Goal: Navigation & Orientation: Understand site structure

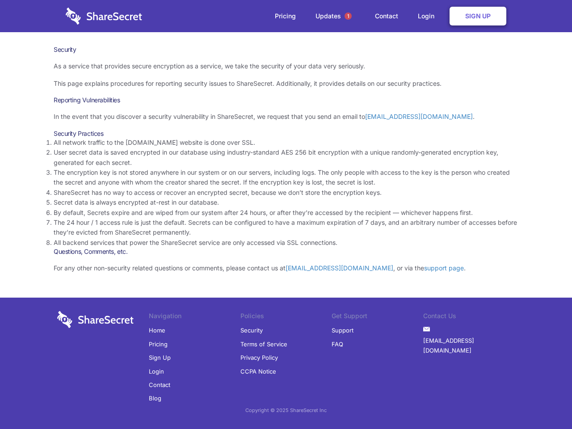
click at [286, 214] on li "By default, Secrets expire and are wiped from our system after 24 hours, or aft…" at bounding box center [286, 213] width 464 height 10
click at [348, 16] on span "1" at bounding box center [347, 16] width 7 height 7
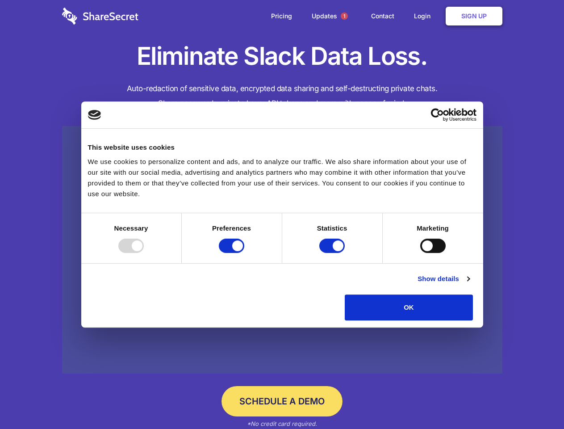
click at [144, 253] on div at bounding box center [130, 245] width 25 height 14
click at [244, 253] on input "Preferences" at bounding box center [231, 245] width 25 height 14
checkbox input "false"
click at [333, 253] on input "Statistics" at bounding box center [331, 245] width 25 height 14
checkbox input "false"
